Goal: Find specific page/section: Find specific page/section

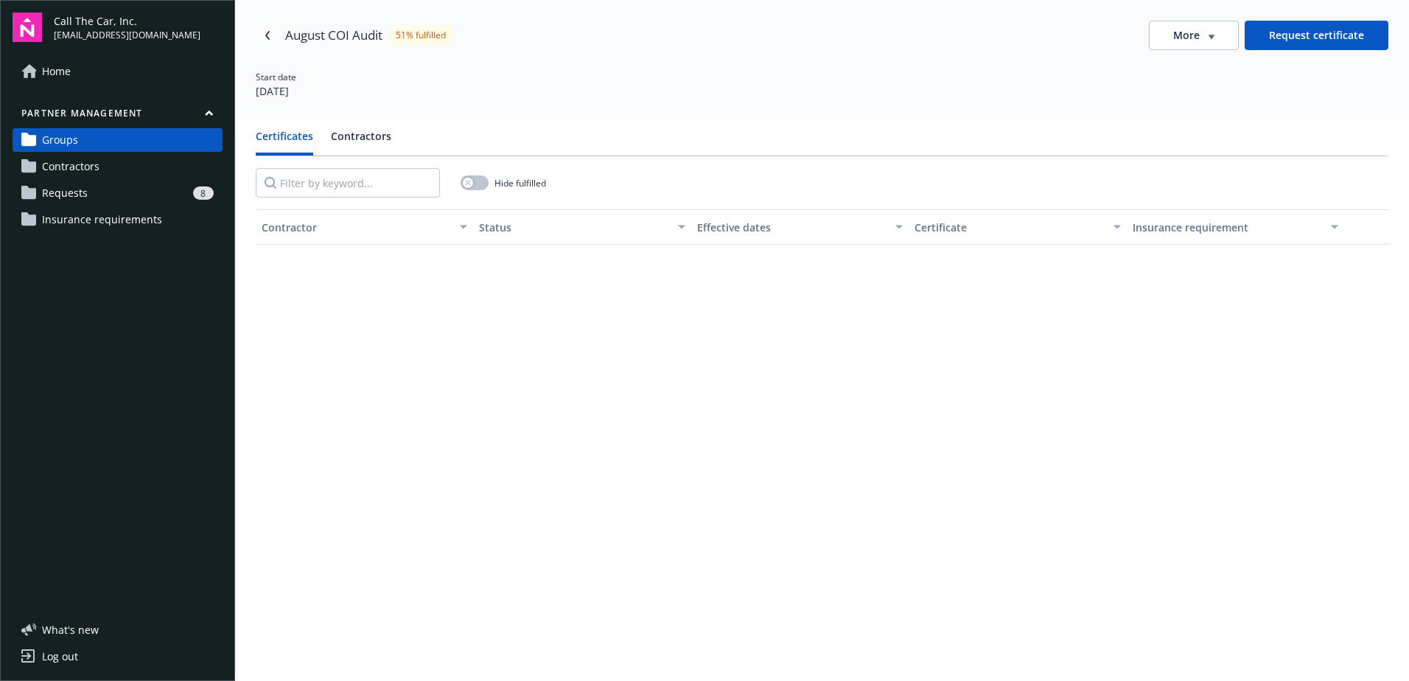
scroll to position [1769, 0]
